Goal: Information Seeking & Learning: Learn about a topic

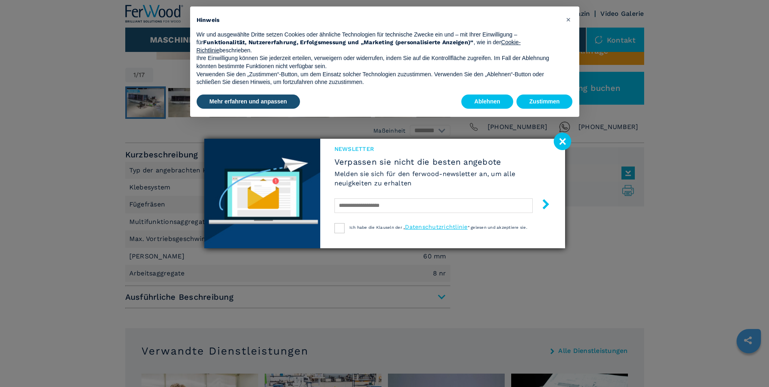
scroll to position [255, 0]
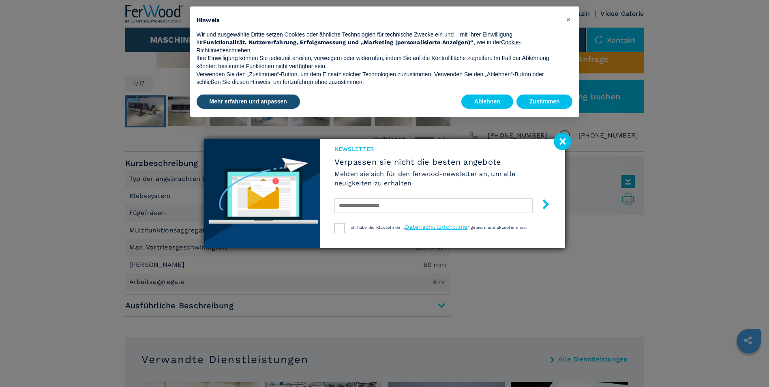
click at [557, 138] on image at bounding box center [561, 140] width 17 height 17
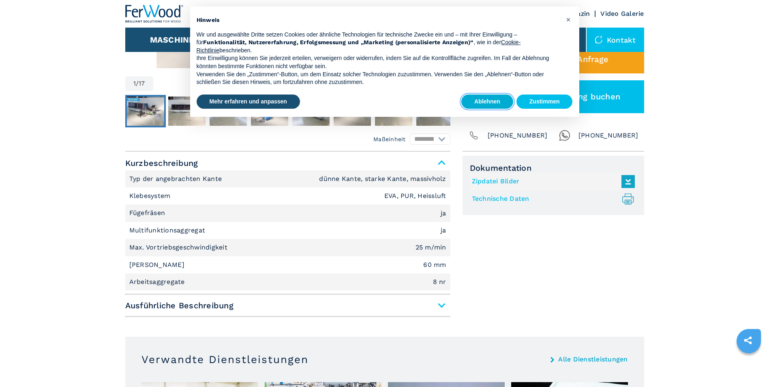
click at [493, 102] on button "Ablehnen" at bounding box center [487, 101] width 52 height 15
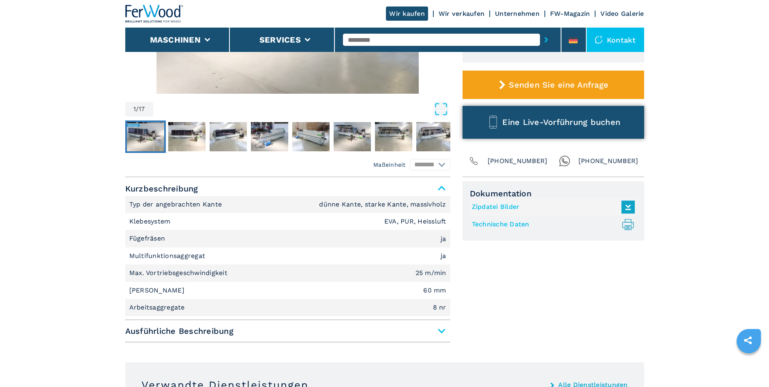
scroll to position [228, 0]
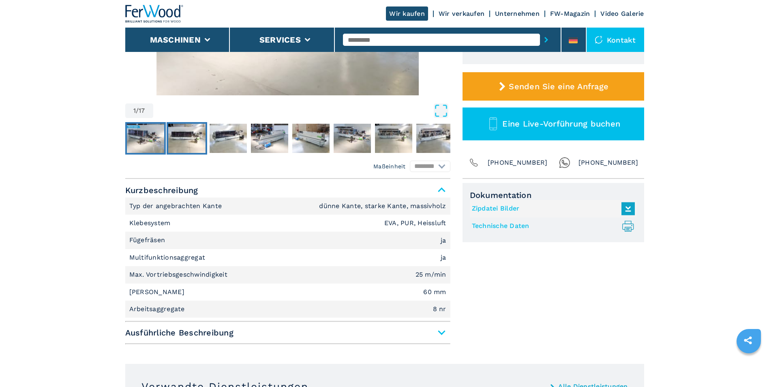
click at [190, 136] on img "Go to Slide 2" at bounding box center [186, 138] width 37 height 29
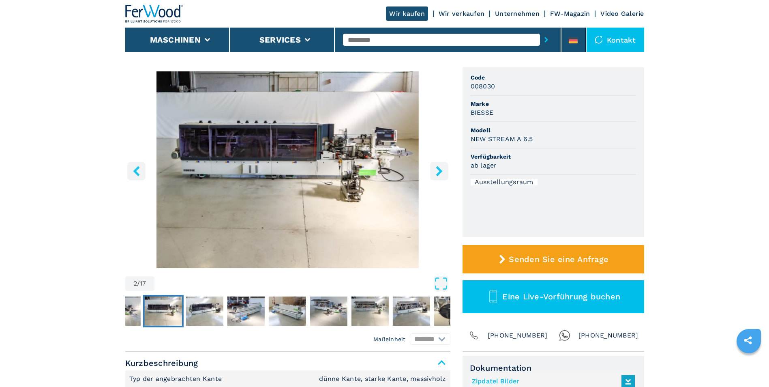
scroll to position [52, 0]
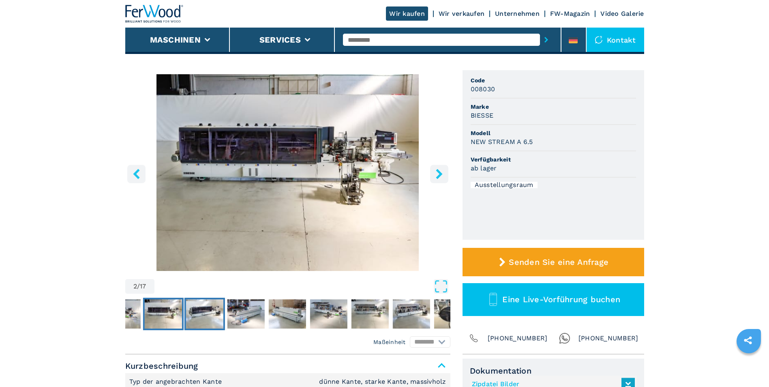
click at [206, 311] on img "Go to Slide 3" at bounding box center [204, 313] width 37 height 29
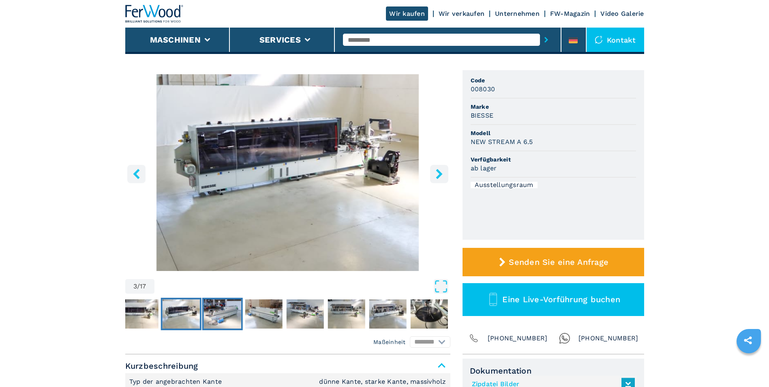
click at [217, 312] on img "Go to Slide 4" at bounding box center [221, 313] width 37 height 29
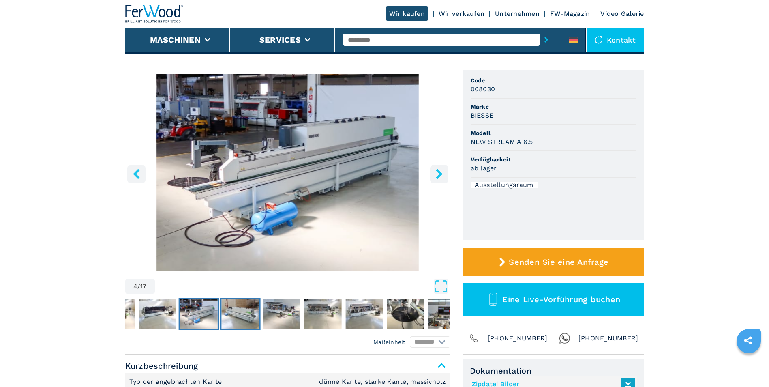
click at [242, 313] on img "Go to Slide 5" at bounding box center [239, 313] width 37 height 29
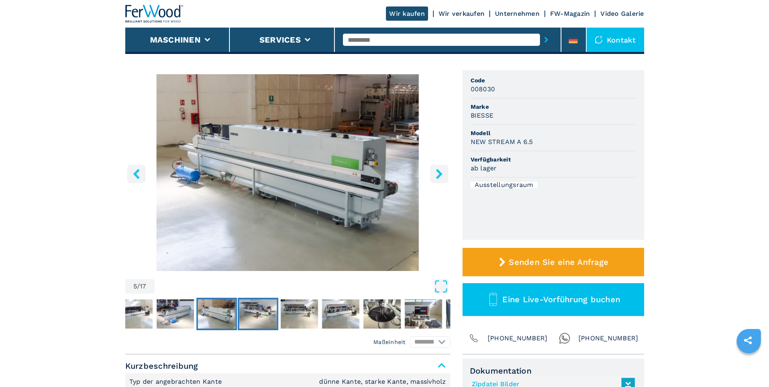
click at [266, 313] on img "Go to Slide 6" at bounding box center [257, 313] width 37 height 29
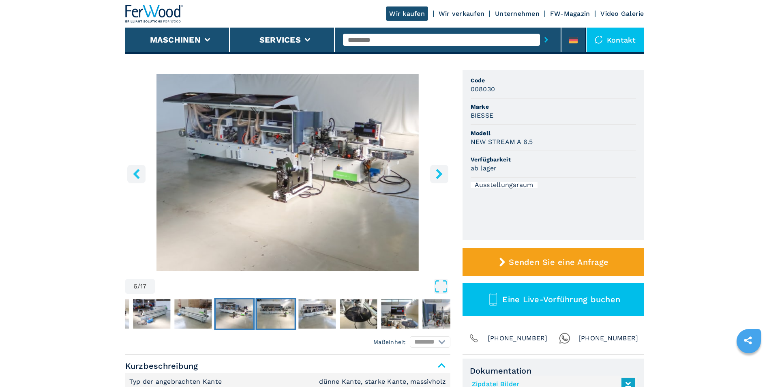
click at [276, 318] on img "Go to Slide 7" at bounding box center [275, 313] width 37 height 29
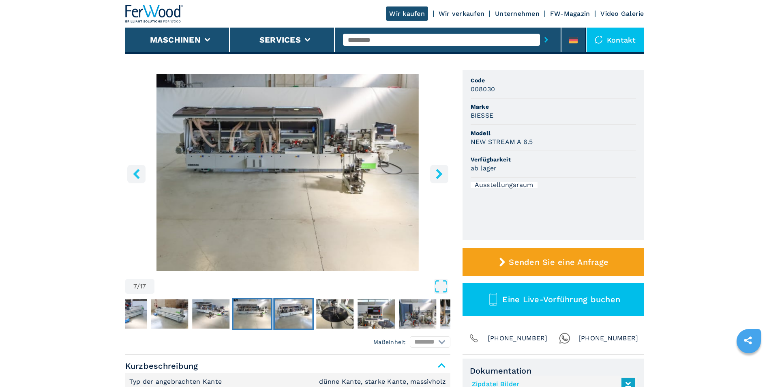
click at [311, 318] on img "Go to Slide 8" at bounding box center [293, 313] width 37 height 29
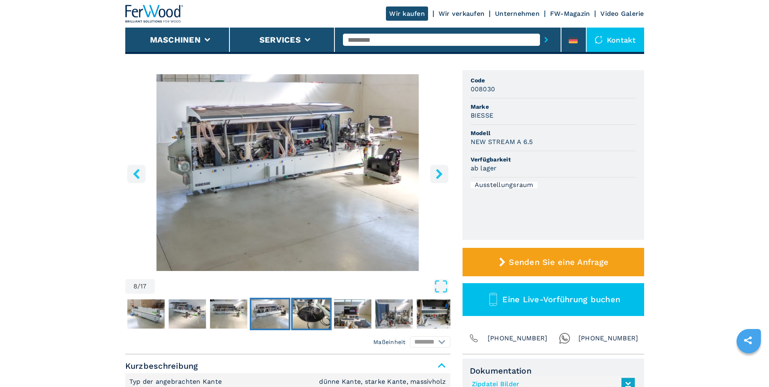
drag, startPoint x: 318, startPoint y: 315, endPoint x: 335, endPoint y: 314, distance: 16.6
click at [318, 315] on img "Go to Slide 9" at bounding box center [311, 313] width 37 height 29
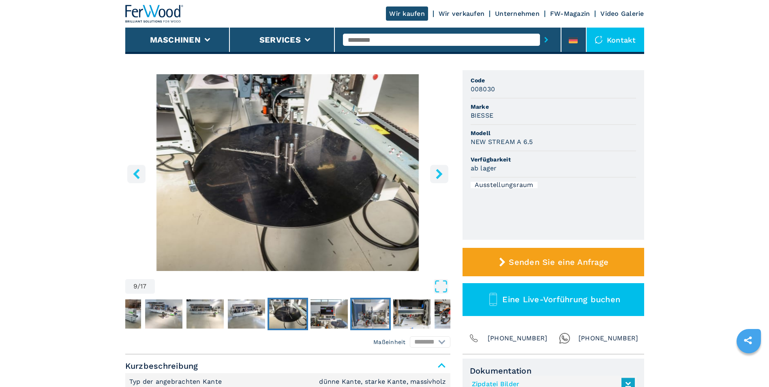
click at [355, 312] on img "Go to Slide 11" at bounding box center [370, 313] width 37 height 29
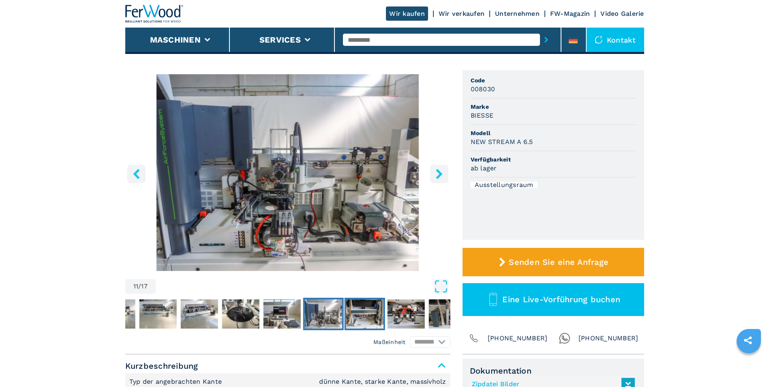
click at [373, 315] on img "Go to Slide 12" at bounding box center [364, 313] width 37 height 29
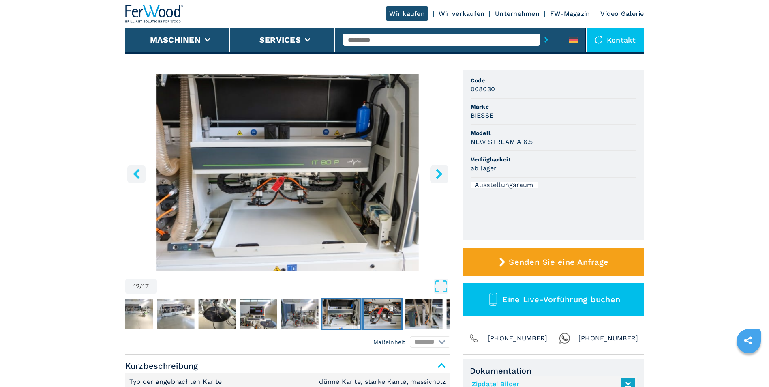
click at [399, 314] on img "Go to Slide 13" at bounding box center [381, 313] width 37 height 29
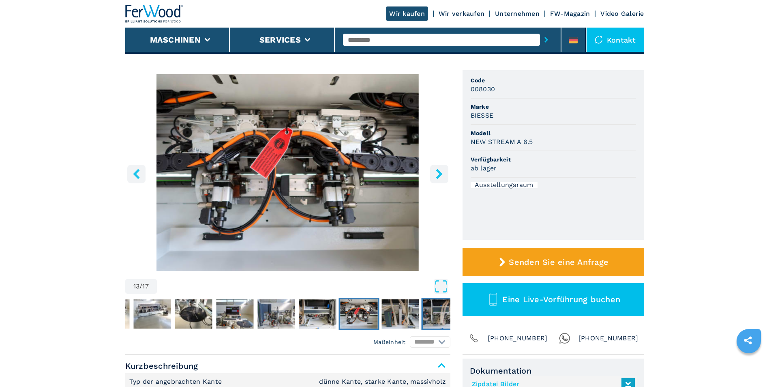
click at [438, 317] on img "Go to Slide 15" at bounding box center [441, 313] width 37 height 29
